Goal: Book appointment/travel/reservation

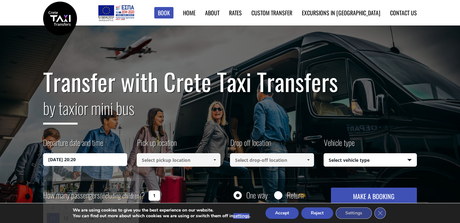
click at [93, 160] on input "[DATE] 20:20" at bounding box center [85, 160] width 84 height 13
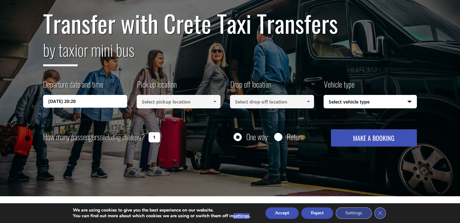
scroll to position [56, 0]
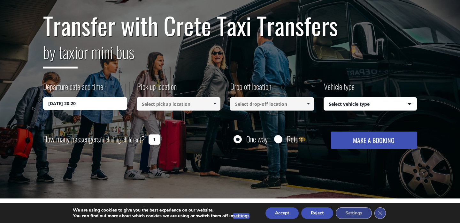
click at [92, 102] on input "11/08/2025 20:20" at bounding box center [85, 103] width 84 height 13
click at [102, 105] on input "11/08/2025 20:20" at bounding box center [85, 103] width 84 height 13
click at [101, 121] on div "Departure date and time 11/08/2025 20:20 Pick up location Select pickup locatio…" at bounding box center [229, 101] width 373 height 41
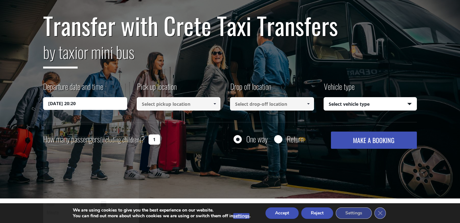
click at [73, 108] on input "11/08/2025 20:20" at bounding box center [85, 103] width 84 height 13
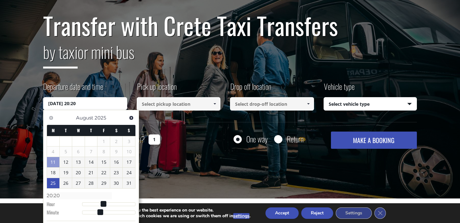
click at [55, 183] on link "25" at bounding box center [53, 183] width 12 height 10
type input "25/08/2025 01:00"
type input "01:00"
type input "25/08/2025 02:00"
type input "02:00"
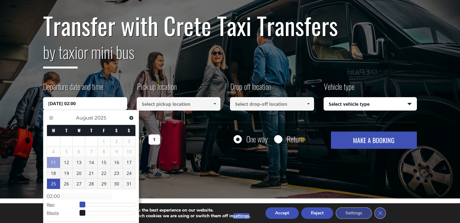
type input "25/08/2025 03:00"
type input "03:00"
type input "25/08/2025 04:00"
type input "04:00"
type input "25/08/2025 05:00"
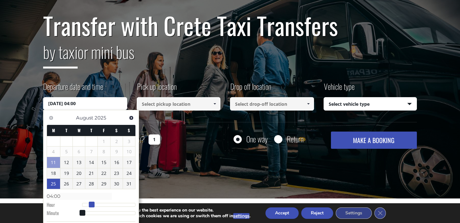
type input "05:00"
type input "25/08/2025 06:00"
type input "06:00"
type input "25/08/2025 07:00"
type input "07:00"
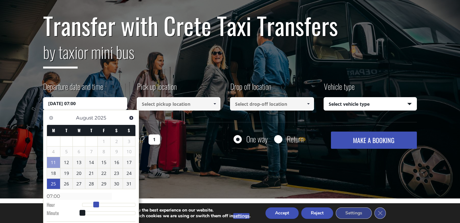
type input "25/08/2025 08:00"
type input "08:00"
type input "25/08/2025 09:00"
type input "09:00"
type input "25/08/2025 10:00"
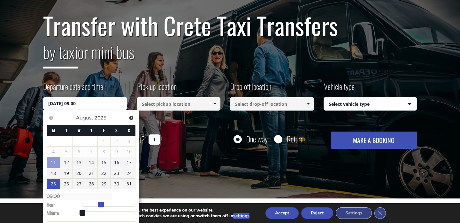
type input "10:00"
type input "25/08/2025 11:00"
type input "11:00"
type input "25/08/2025 12:00"
type input "12:00"
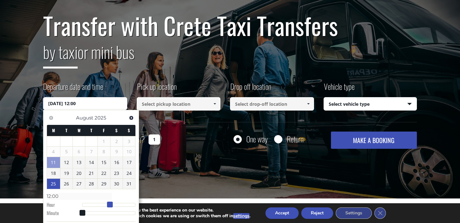
drag, startPoint x: 81, startPoint y: 203, endPoint x: 108, endPoint y: 206, distance: 26.9
click at [108, 206] on span at bounding box center [110, 205] width 6 height 6
click at [169, 170] on div "Transfer with Crete Taxi Transfers by taxi or mini bus Departure date and time …" at bounding box center [230, 84] width 460 height 230
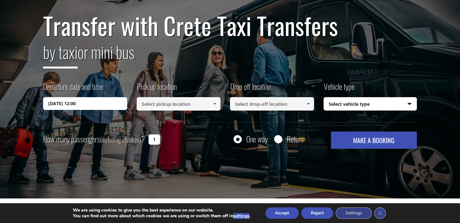
click at [187, 106] on input at bounding box center [179, 103] width 84 height 13
click at [211, 101] on link at bounding box center [214, 103] width 11 height 13
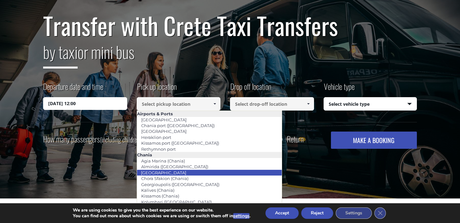
click at [185, 171] on li "Chania city" at bounding box center [209, 173] width 145 height 6
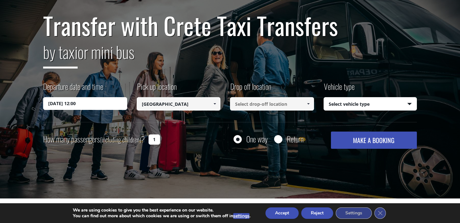
click at [275, 105] on input at bounding box center [272, 103] width 84 height 13
click at [307, 105] on span at bounding box center [307, 104] width 5 height 5
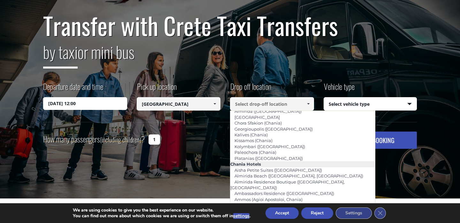
scroll to position [53, 0]
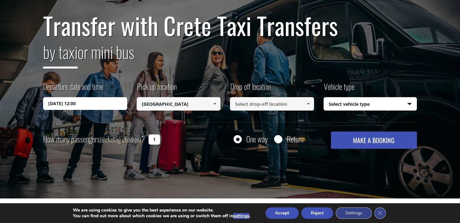
click at [181, 103] on input "Chania city" at bounding box center [179, 103] width 84 height 13
click at [215, 104] on span at bounding box center [214, 104] width 5 height 5
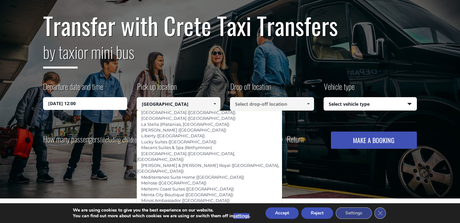
scroll to position [1418, 0]
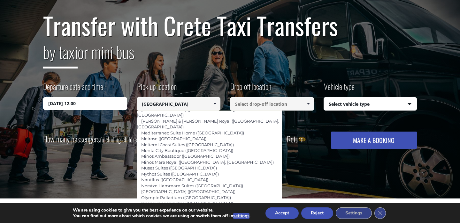
type input "Theartemis ([GEOGRAPHIC_DATA])"
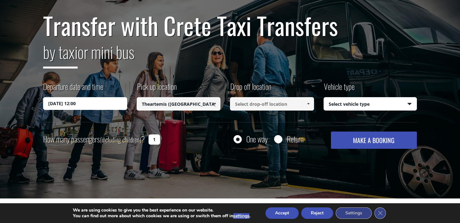
click at [281, 104] on input at bounding box center [272, 103] width 84 height 13
click at [306, 105] on span at bounding box center [307, 104] width 5 height 5
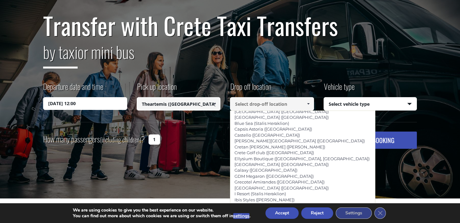
scroll to position [645, 0]
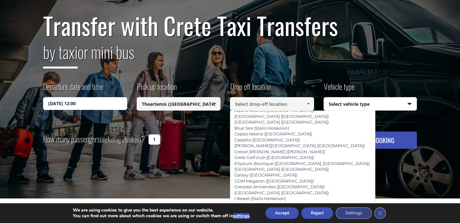
type input "Olive Green (Heraklion)"
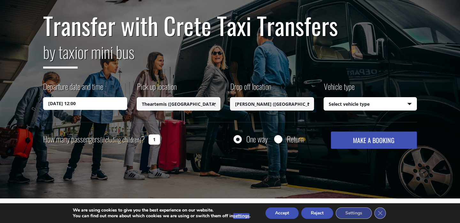
click at [394, 108] on select "Select vehicle type Taxi (4 passengers) Mercedes E Class Mini Van (7 passengers…" at bounding box center [370, 104] width 93 height 13
select select "541"
click at [324, 98] on select "Select vehicle type Taxi (4 passengers) Mercedes E Class Mini Van (7 passengers…" at bounding box center [370, 104] width 93 height 13
click at [155, 139] on input "1" at bounding box center [153, 140] width 11 height 10
type input "7"
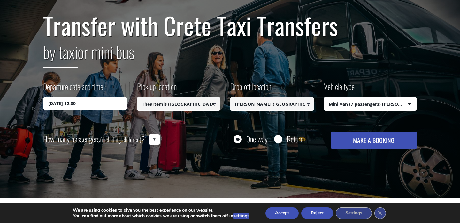
click at [351, 145] on button "MAKE A BOOKING" at bounding box center [374, 140] width 86 height 17
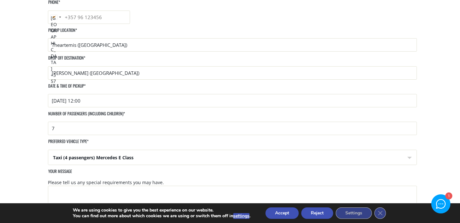
scroll to position [185, 0]
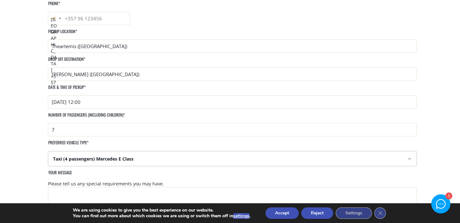
click at [283, 152] on select "Taxi (4 passengers) Mercedes E Class Mini Van (8 passengers) Mercedes Vito Mini…" at bounding box center [232, 159] width 368 height 15
select select "Mini Van (8 passengers) Mercedes Vito"
click at [235, 152] on select "Taxi (4 passengers) Mercedes E Class Mini Van (8 passengers) Mercedes Vito Mini…" at bounding box center [232, 159] width 368 height 15
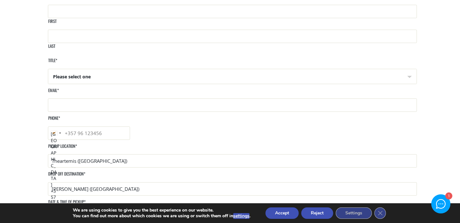
scroll to position [0, 0]
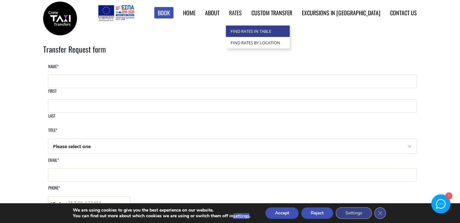
click at [264, 30] on link "Find Rates in Table" at bounding box center [258, 31] width 64 height 11
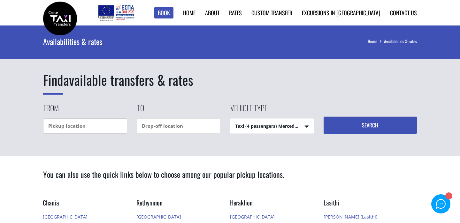
click at [88, 129] on input "text" at bounding box center [85, 126] width 84 height 15
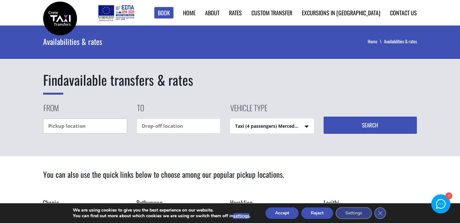
click at [88, 128] on input "text" at bounding box center [85, 126] width 84 height 15
click at [163, 123] on input "text" at bounding box center [179, 126] width 84 height 15
click at [98, 128] on input "text" at bounding box center [85, 126] width 84 height 15
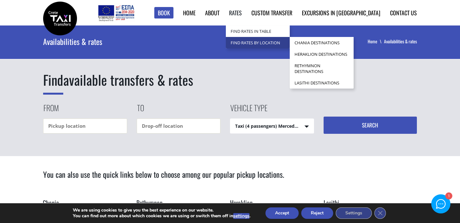
click at [271, 43] on link "Find Rates by Location" at bounding box center [258, 42] width 64 height 11
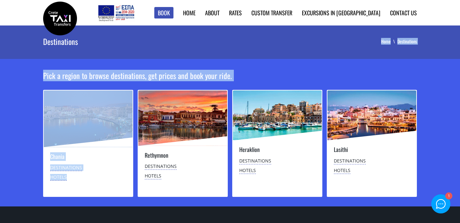
click at [168, 104] on main "Destinations Home Destinations Pick a region to browse destinations, get prices…" at bounding box center [230, 116] width 460 height 181
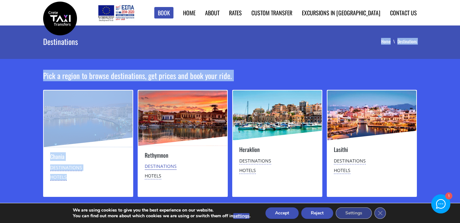
click at [159, 167] on link "Destinations" at bounding box center [161, 166] width 32 height 7
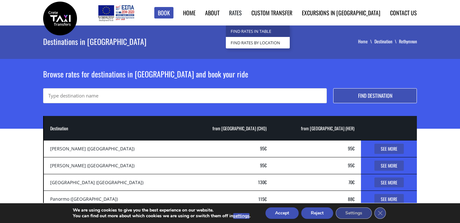
click at [265, 27] on link "Find Rates in Table" at bounding box center [258, 31] width 64 height 11
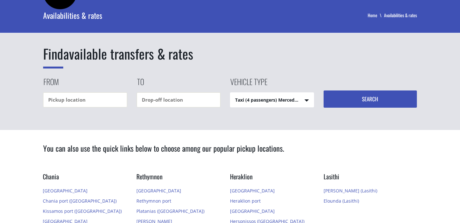
scroll to position [22, 0]
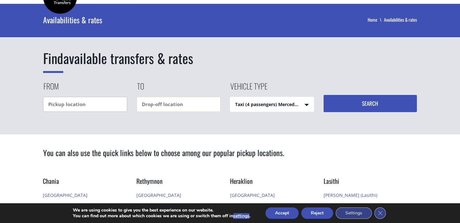
click at [93, 102] on input "text" at bounding box center [85, 104] width 84 height 15
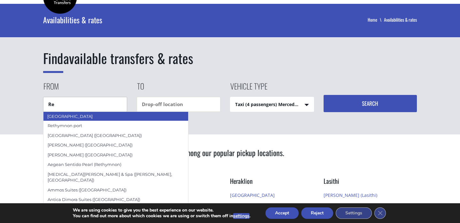
type input "R"
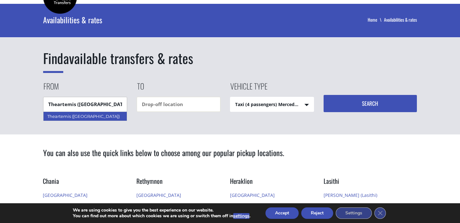
click at [79, 116] on div "Theartemis ([GEOGRAPHIC_DATA])" at bounding box center [85, 117] width 84 height 10
type input "Theartemis ([GEOGRAPHIC_DATA])"
click at [150, 104] on input "text" at bounding box center [179, 104] width 84 height 15
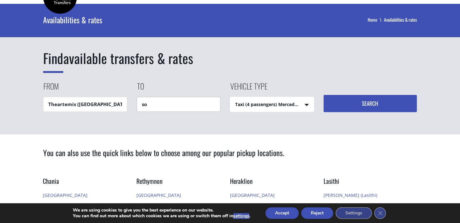
type input "s"
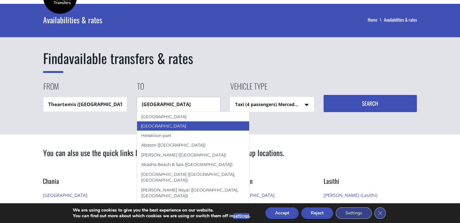
click at [148, 124] on div "Heraklion city" at bounding box center [193, 126] width 113 height 10
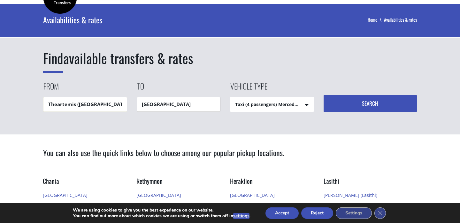
type input "Heraklion city"
click at [260, 108] on select "Taxi (4 passengers) Mercedes E Class Mini Van (7 passengers) Mercedes Vito Mini…" at bounding box center [271, 104] width 83 height 15
select select "541"
click at [230, 97] on select "Taxi (4 passengers) Mercedes E Class Mini Van (7 passengers) Mercedes Vito Mini…" at bounding box center [271, 104] width 83 height 15
click at [379, 105] on button "Search" at bounding box center [370, 103] width 94 height 17
